Goal: Find specific page/section: Find specific page/section

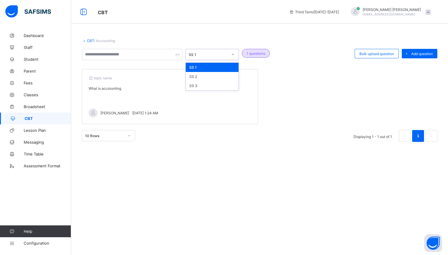
click at [219, 55] on div "SS 1" at bounding box center [208, 54] width 39 height 4
click at [208, 75] on div "SS 2" at bounding box center [212, 76] width 53 height 9
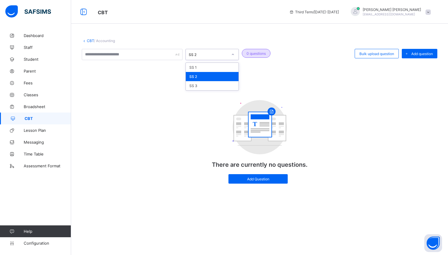
click at [217, 52] on div "SS 2" at bounding box center [208, 54] width 39 height 4
click at [207, 82] on div "SS 3" at bounding box center [212, 85] width 53 height 9
click at [214, 57] on div "SS 3" at bounding box center [207, 54] width 42 height 8
click at [207, 67] on div "SS 1" at bounding box center [212, 67] width 53 height 9
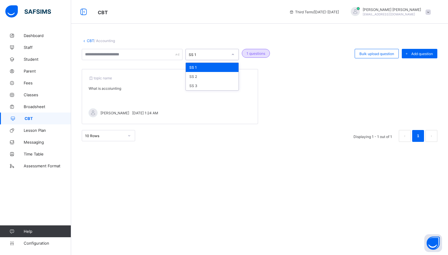
click at [215, 60] on div "SS 1" at bounding box center [212, 54] width 53 height 11
click at [206, 72] on div "SS 2" at bounding box center [212, 76] width 53 height 9
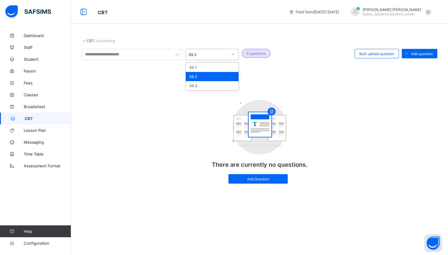
click at [215, 57] on div "SS 2" at bounding box center [207, 54] width 42 height 8
click at [205, 82] on div "SS 3" at bounding box center [212, 85] width 53 height 9
